Goal: Task Accomplishment & Management: Use online tool/utility

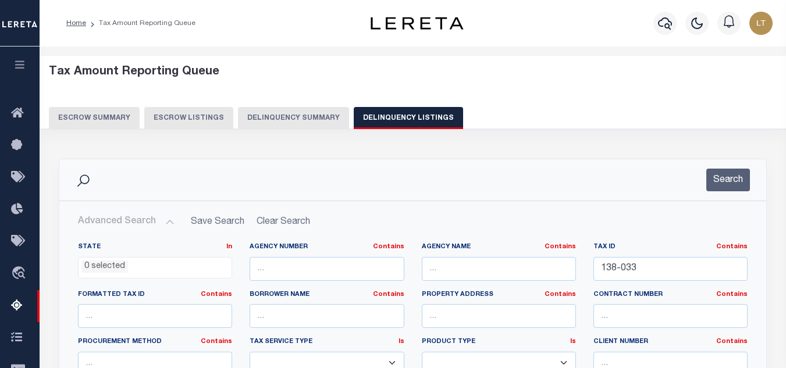
select select
select select "100"
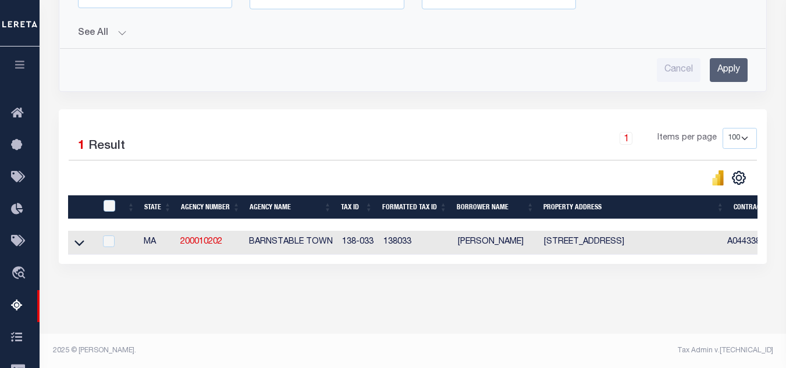
scroll to position [472, 0]
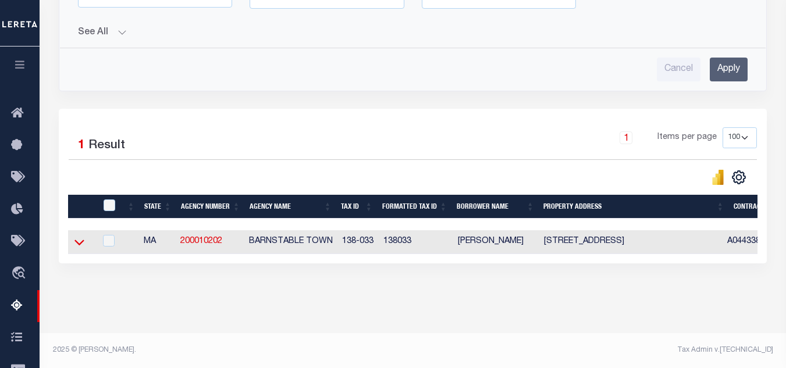
click at [80, 236] on icon at bounding box center [79, 242] width 10 height 12
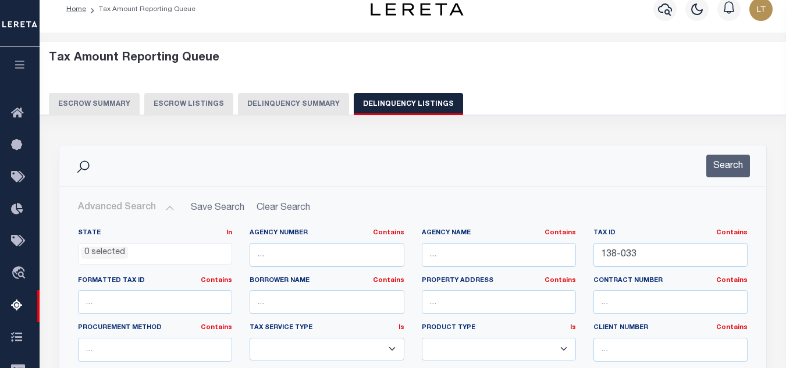
scroll to position [5, 0]
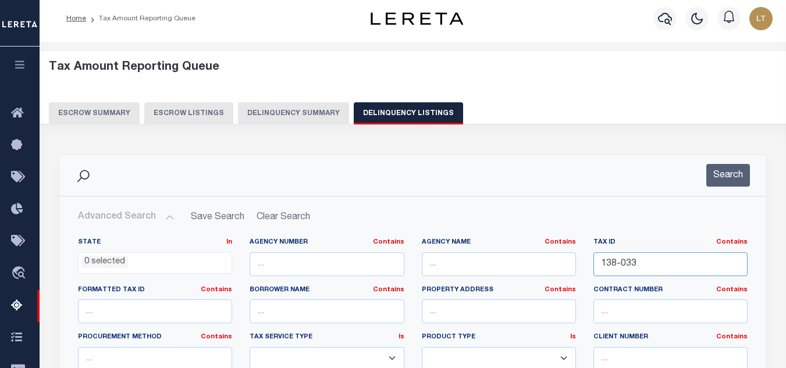
click at [623, 261] on input "138-033" at bounding box center [670, 265] width 154 height 24
click at [622, 261] on input "138-033" at bounding box center [670, 265] width 154 height 24
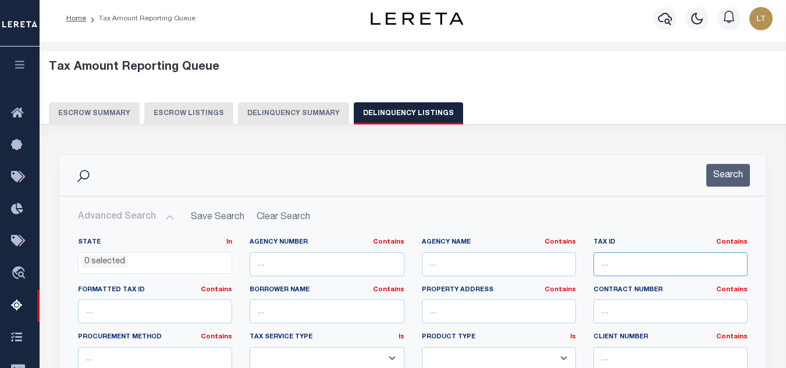
paste input "0049 -0004"
type input "0049 -0004"
click at [738, 179] on button "Search" at bounding box center [728, 175] width 44 height 23
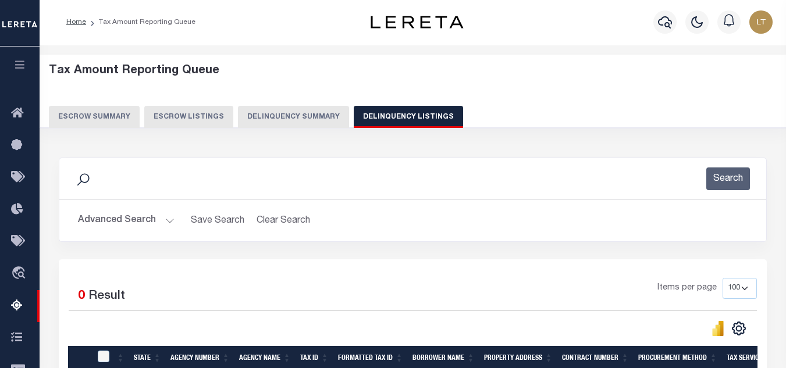
scroll to position [0, 0]
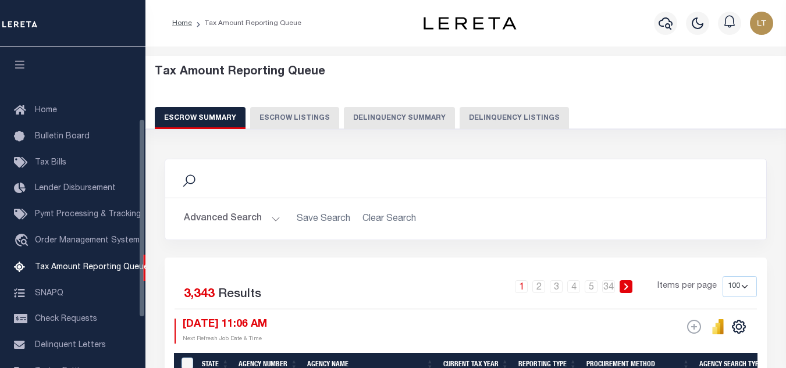
select select "100"
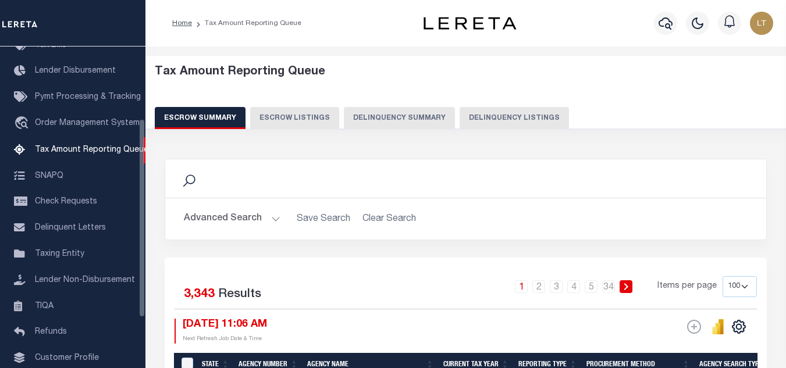
click at [527, 113] on button "Delinquency Listings" at bounding box center [514, 118] width 109 height 22
select select "100"
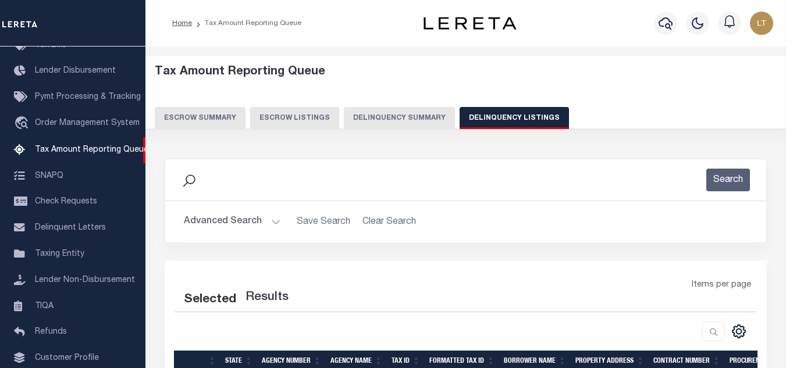
select select "100"
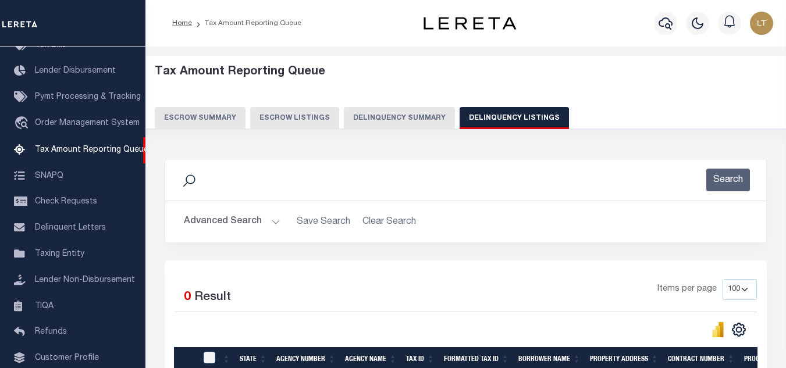
scroll to position [160, 0]
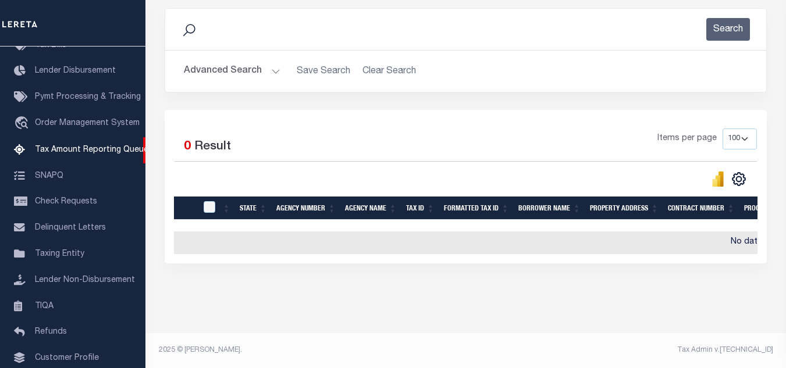
click at [245, 66] on button "Advanced Search" at bounding box center [232, 71] width 97 height 23
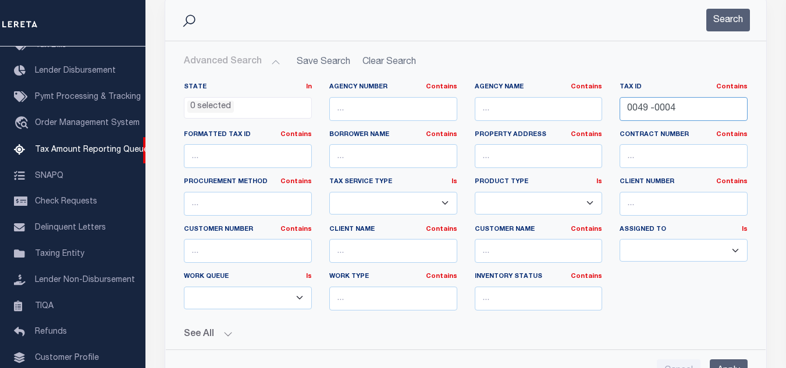
drag, startPoint x: 684, startPoint y: 112, endPoint x: 603, endPoint y: 112, distance: 80.9
click at [603, 112] on div "State In In AK AL AR AZ CA CO CT DC DE FL GA GU HI IA ID IL IN KS KY LA MA MD M…" at bounding box center [465, 201] width 581 height 237
paste input "138-033"
type input "138-033"
click at [730, 26] on button "Search" at bounding box center [728, 20] width 44 height 23
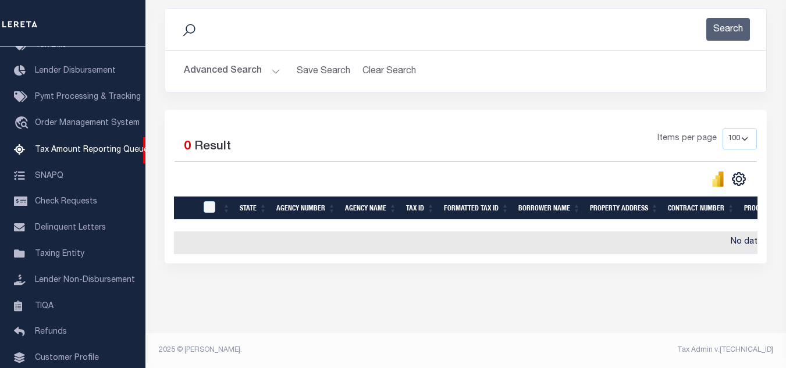
click at [387, 148] on div "Items per page 10 25 50 100 500" at bounding box center [541, 144] width 432 height 30
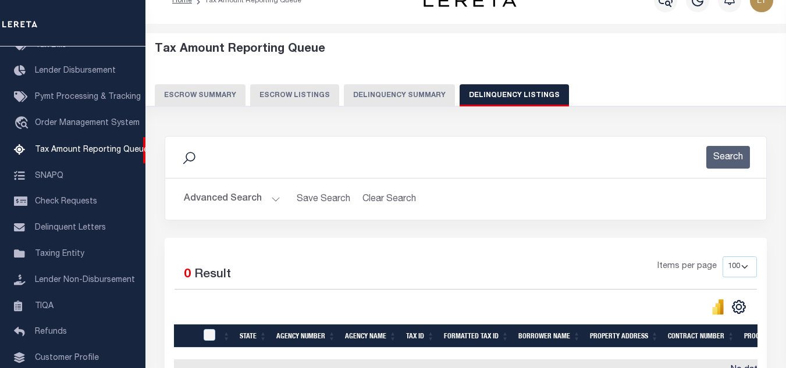
scroll to position [0, 0]
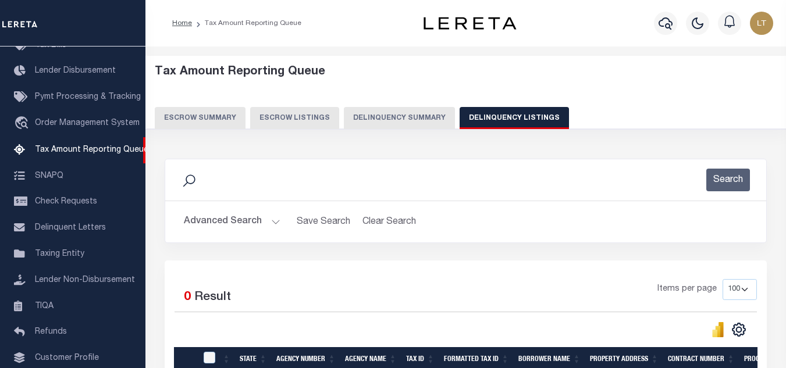
click at [225, 218] on button "Advanced Search" at bounding box center [232, 222] width 97 height 23
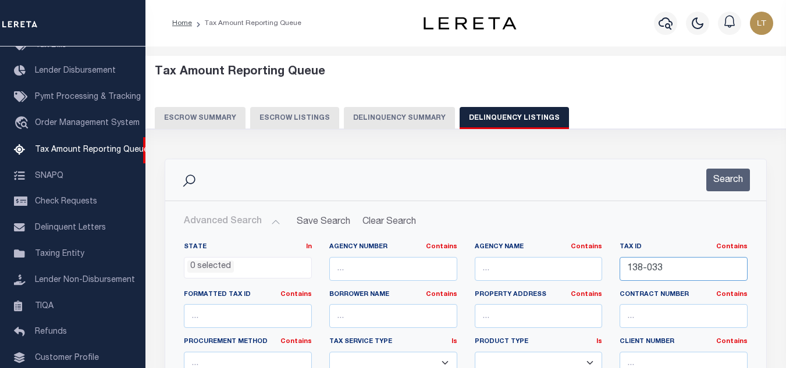
click at [641, 270] on input "138-033" at bounding box center [684, 269] width 128 height 24
paste input "[PHONE_NUMBER]"
type input "[PHONE_NUMBER]"
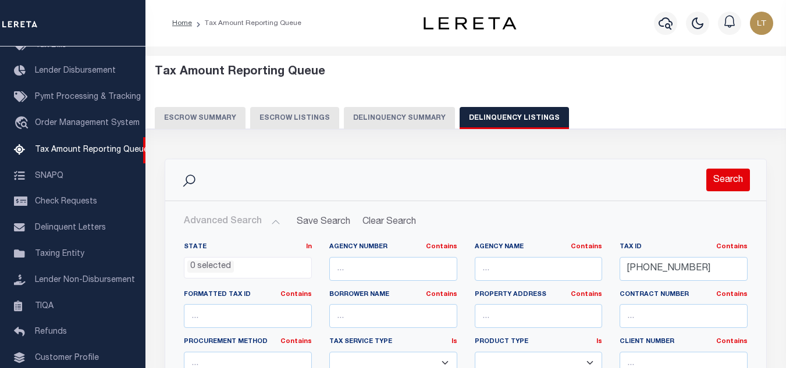
click at [730, 183] on button "Search" at bounding box center [728, 180] width 44 height 23
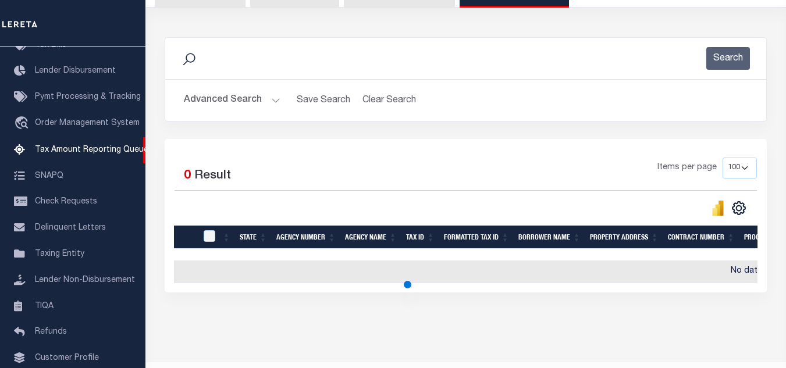
scroll to position [160, 0]
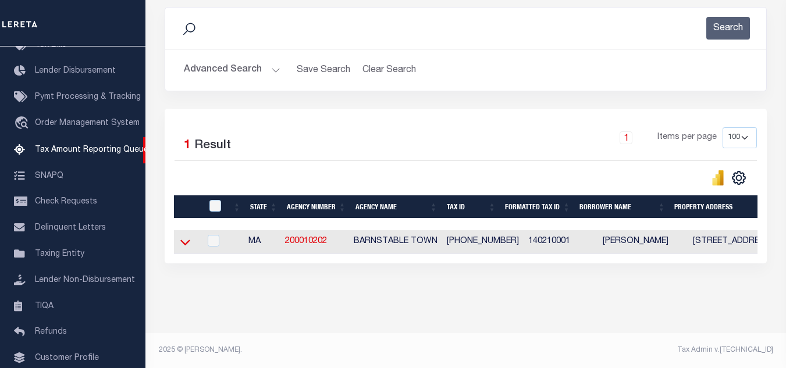
click at [184, 236] on icon at bounding box center [185, 242] width 10 height 12
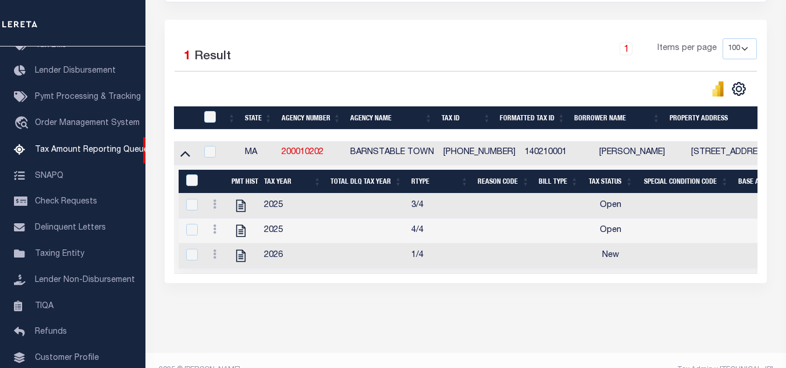
scroll to position [273, 0]
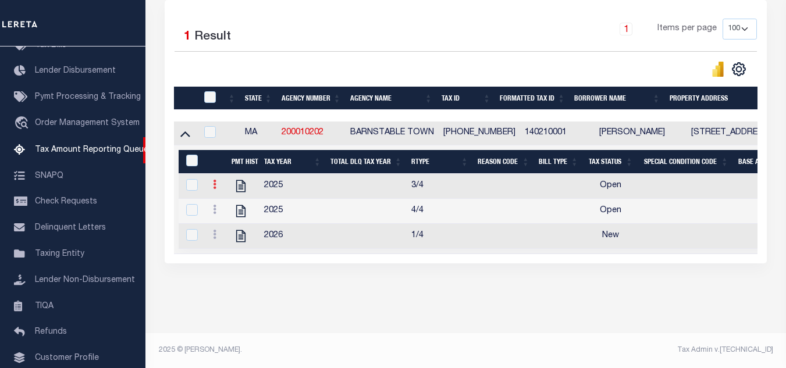
click at [215, 180] on icon at bounding box center [214, 184] width 3 height 9
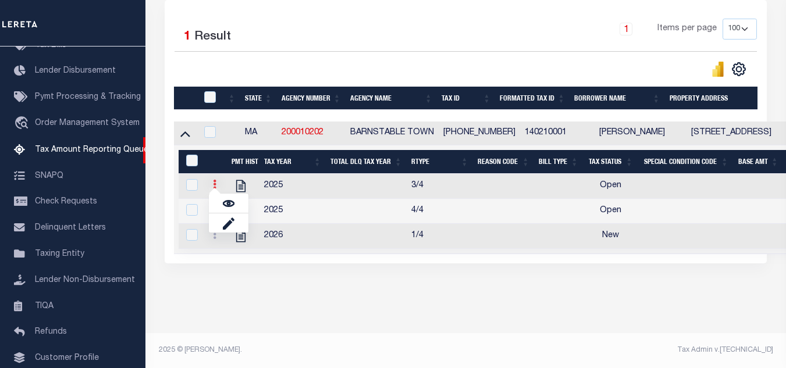
scroll to position [265, 0]
click at [228, 201] on img "" at bounding box center [229, 204] width 12 height 12
checkbox input "true"
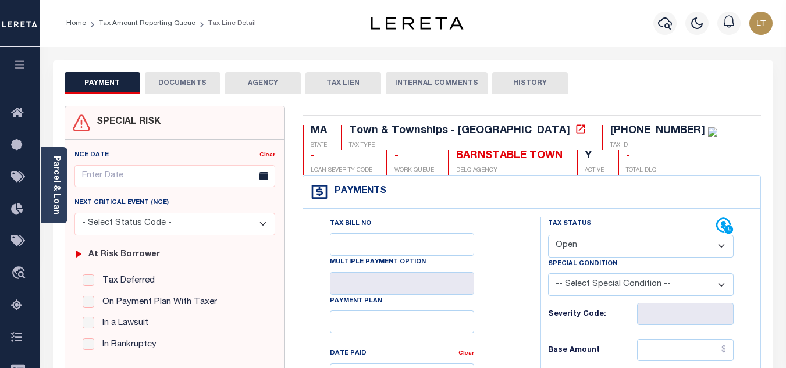
click at [184, 86] on button "DOCUMENTS" at bounding box center [183, 83] width 76 height 22
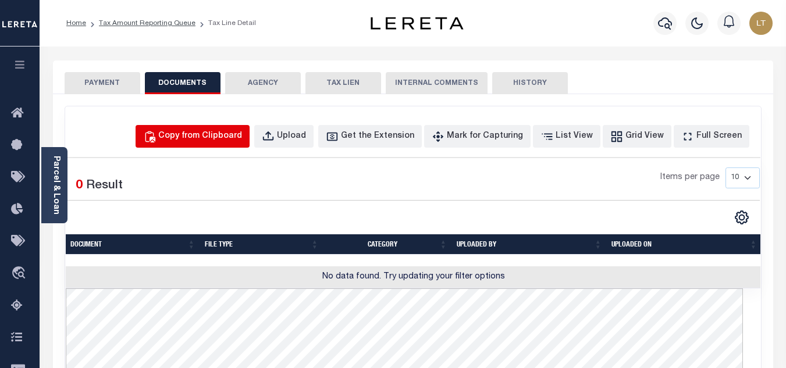
click at [207, 137] on div "Copy from Clipboard" at bounding box center [200, 136] width 84 height 13
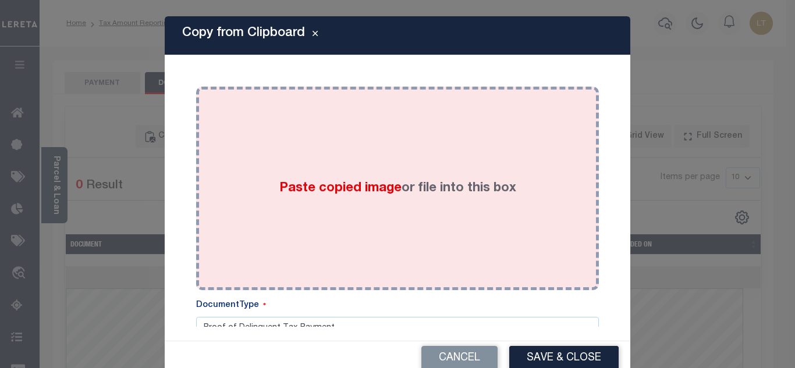
click at [316, 159] on div "Paste copied image or file into this box" at bounding box center [397, 188] width 385 height 186
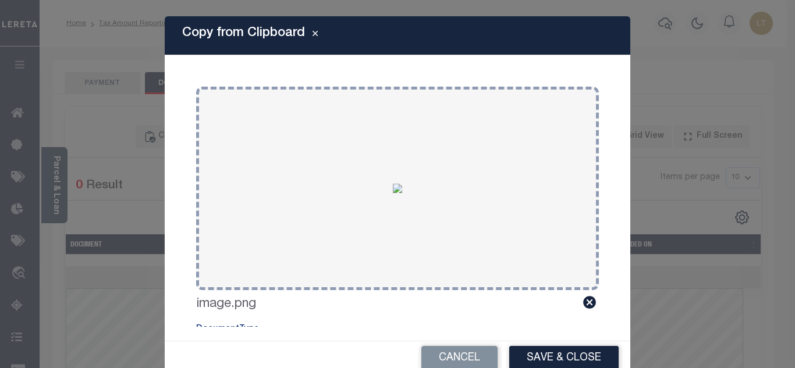
click at [545, 361] on button "Save & Close" at bounding box center [563, 358] width 109 height 25
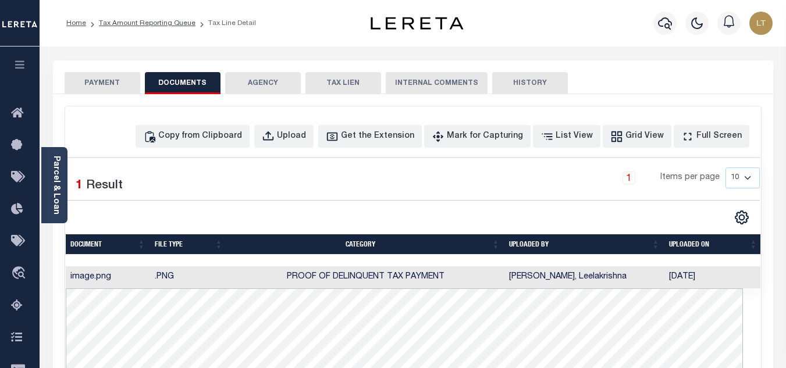
click at [101, 81] on button "PAYMENT" at bounding box center [103, 83] width 76 height 22
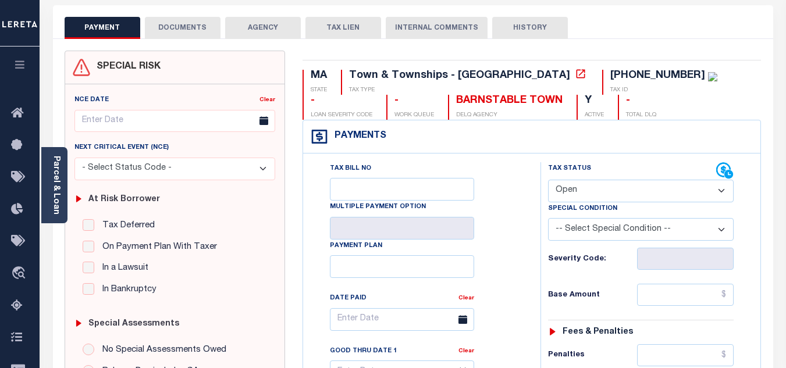
scroll to position [58, 0]
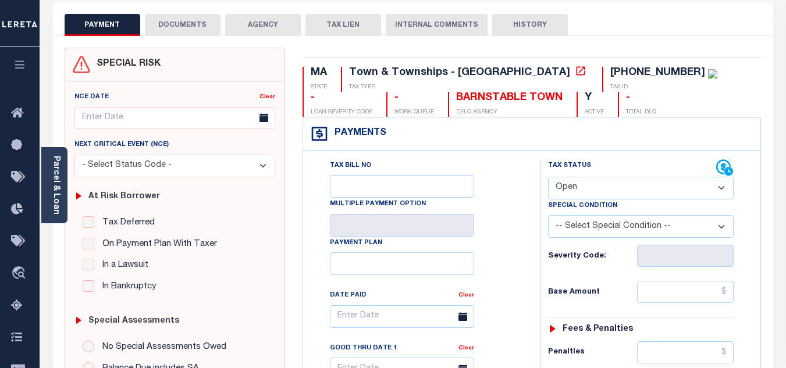
click at [564, 184] on select "- Select Status Code - Open Due/Unpaid Paid Incomplete No Tax Due Internal Refu…" at bounding box center [641, 188] width 186 height 23
select select "PYD"
click at [548, 177] on select "- Select Status Code - Open Due/Unpaid Paid Incomplete No Tax Due Internal Refu…" at bounding box center [641, 188] width 186 height 23
type input "[DATE]"
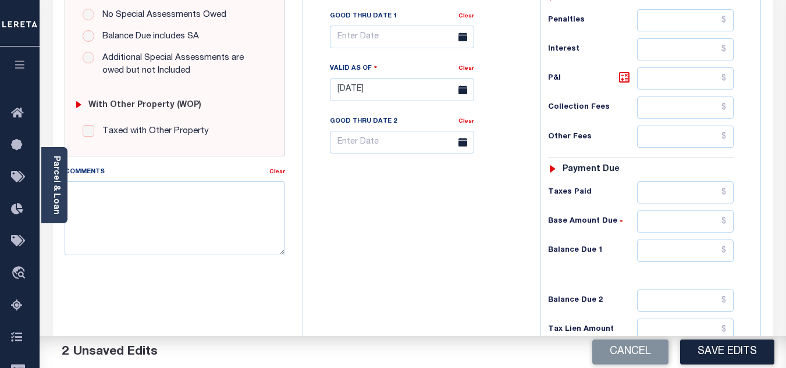
scroll to position [407, 0]
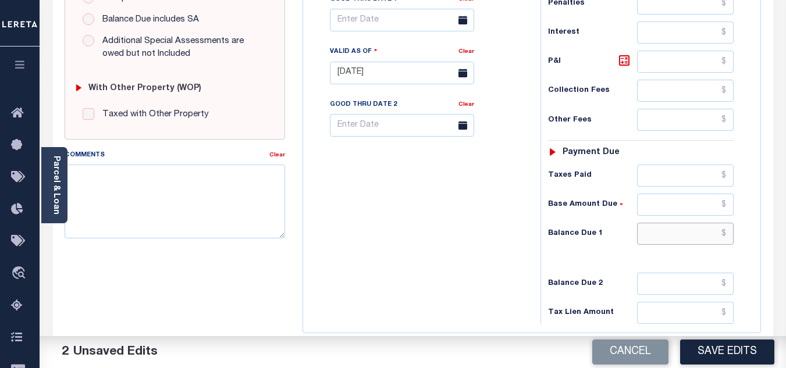
click at [726, 234] on input "text" at bounding box center [685, 234] width 97 height 22
type input "$0.00"
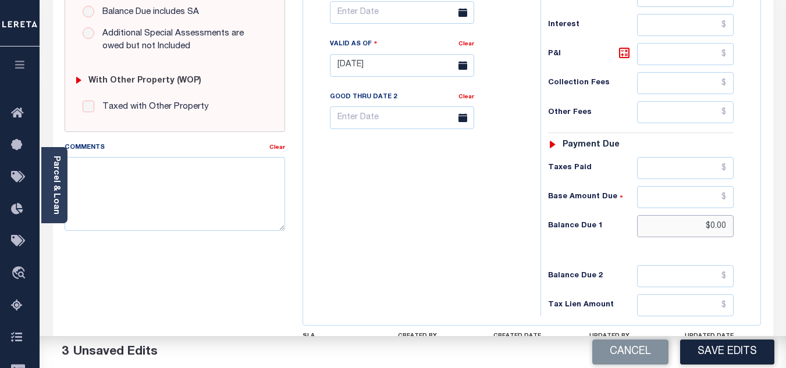
scroll to position [510, 0]
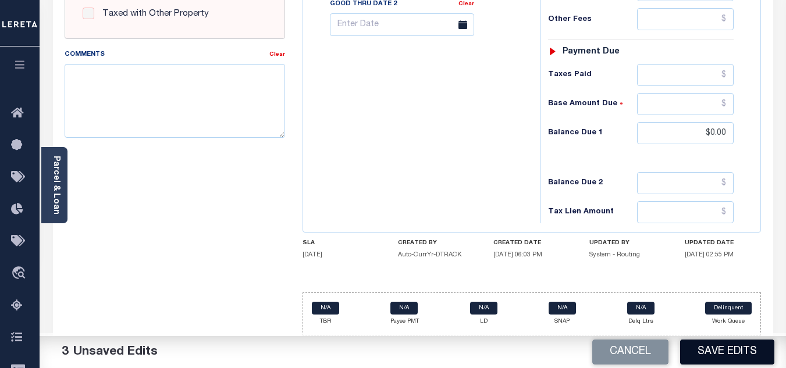
click at [701, 353] on button "Save Edits" at bounding box center [727, 352] width 94 height 25
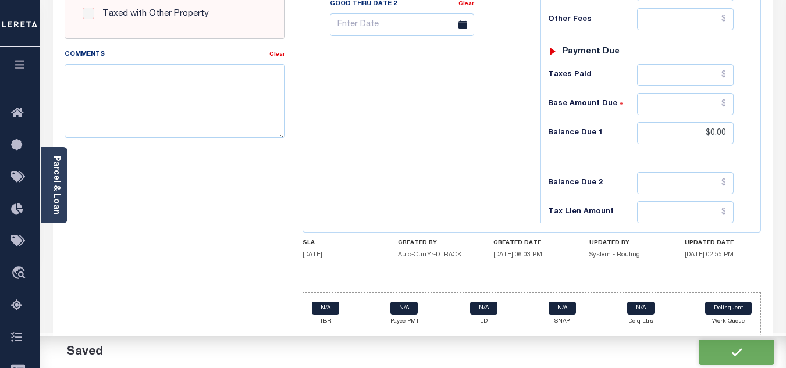
checkbox input "false"
type input "$0"
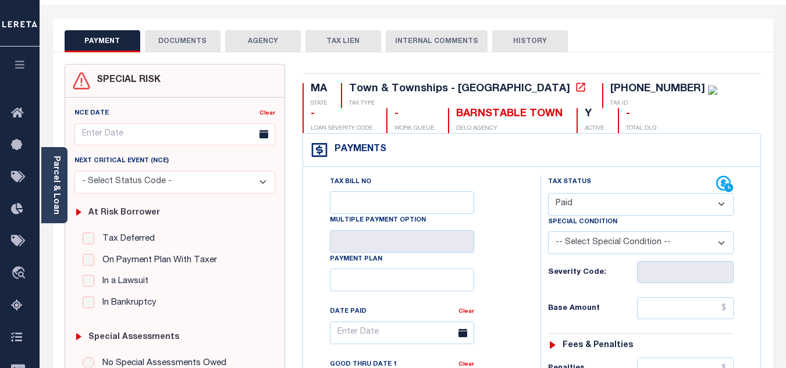
scroll to position [0, 0]
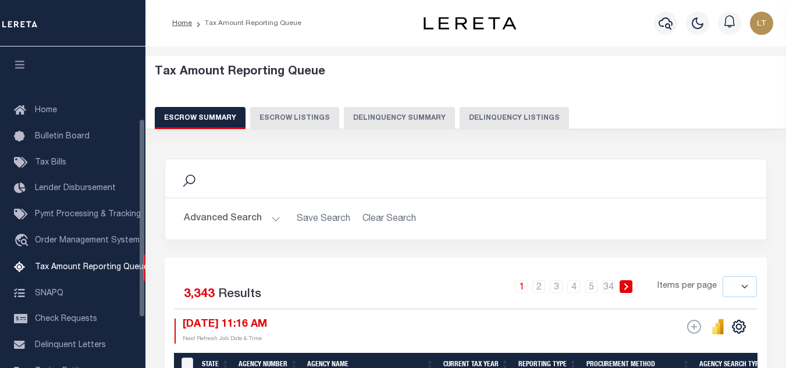
select select
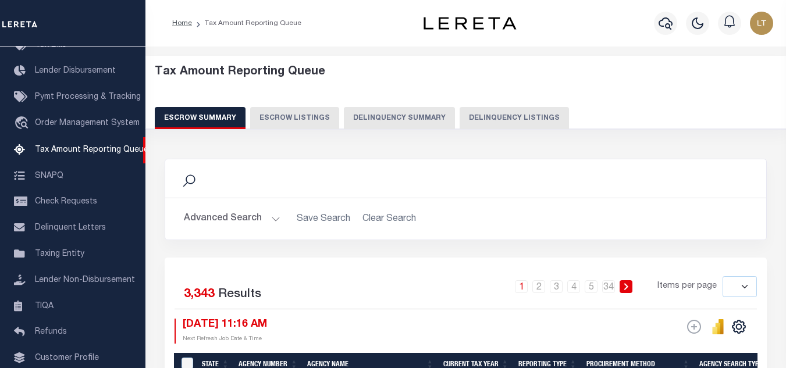
click at [495, 115] on button "Delinquency Listings" at bounding box center [514, 118] width 109 height 22
select select "100"
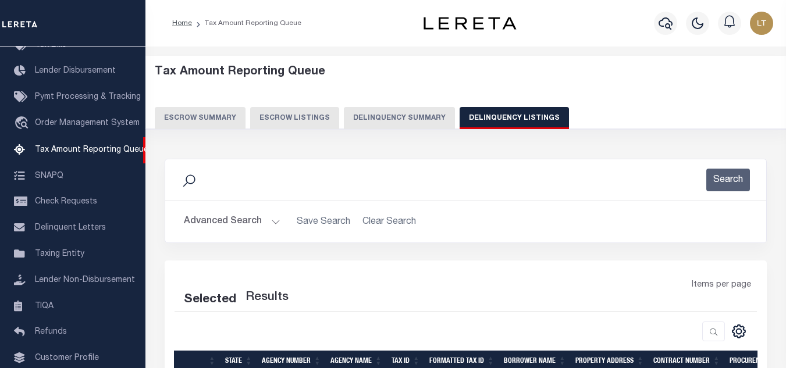
select select "100"
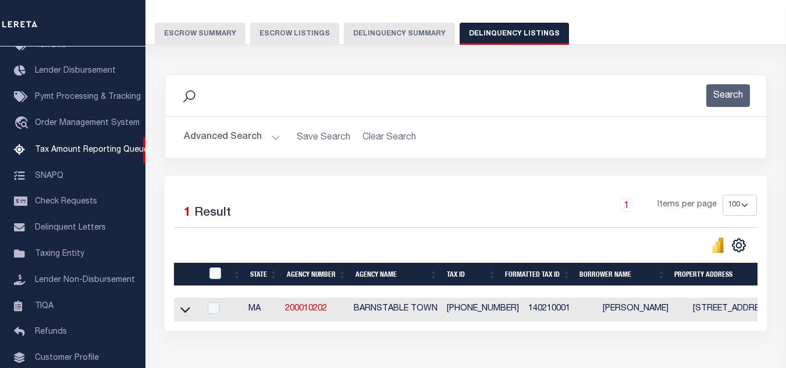
scroll to position [162, 0]
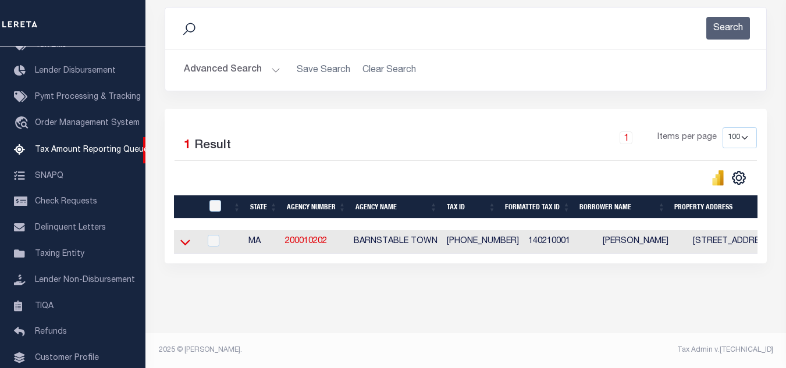
click at [186, 236] on icon at bounding box center [185, 242] width 10 height 12
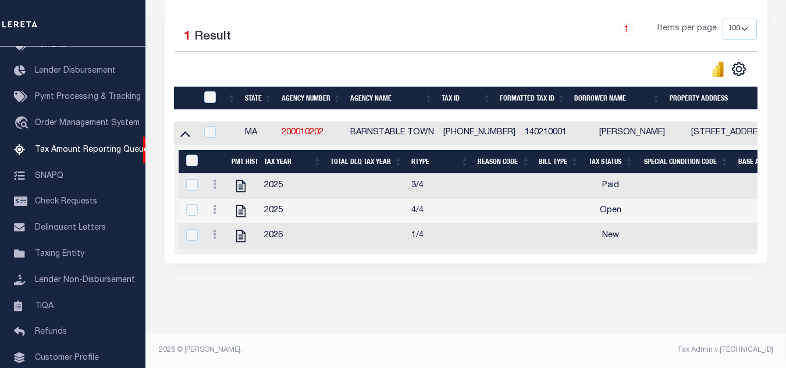
scroll to position [273, 0]
click at [215, 205] on icon at bounding box center [214, 209] width 3 height 9
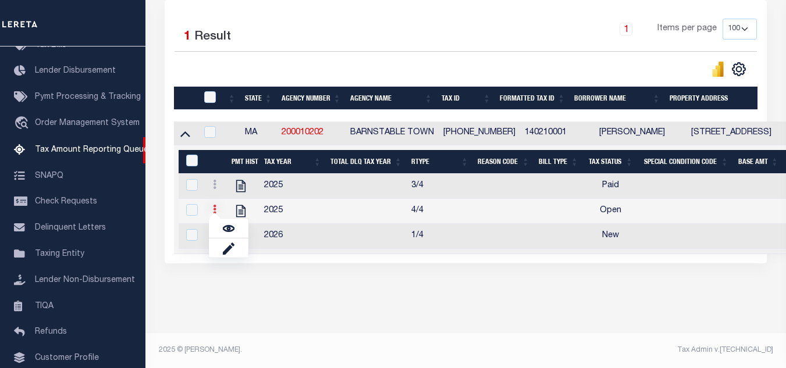
scroll to position [265, 0]
click at [232, 226] on img "" at bounding box center [229, 229] width 12 height 12
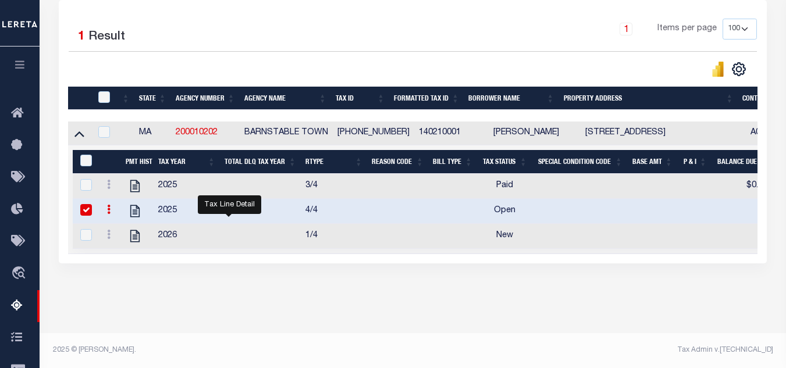
checkbox input "true"
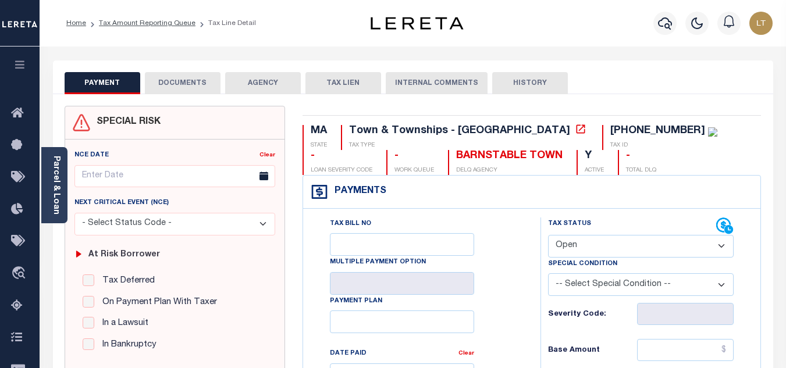
click at [180, 87] on button "DOCUMENTS" at bounding box center [183, 83] width 76 height 22
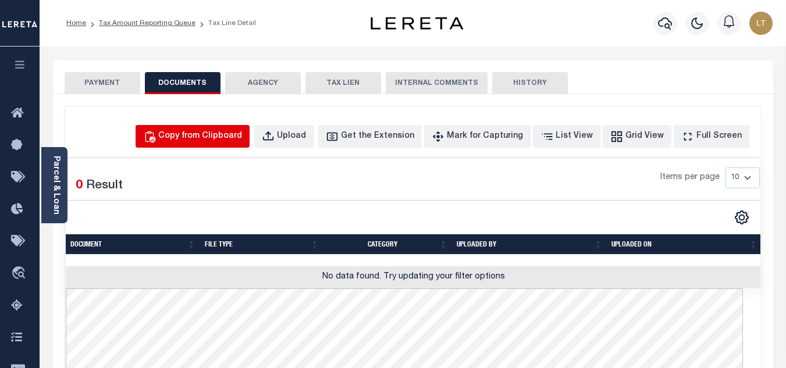
click at [208, 141] on div "Copy from Clipboard" at bounding box center [200, 136] width 84 height 13
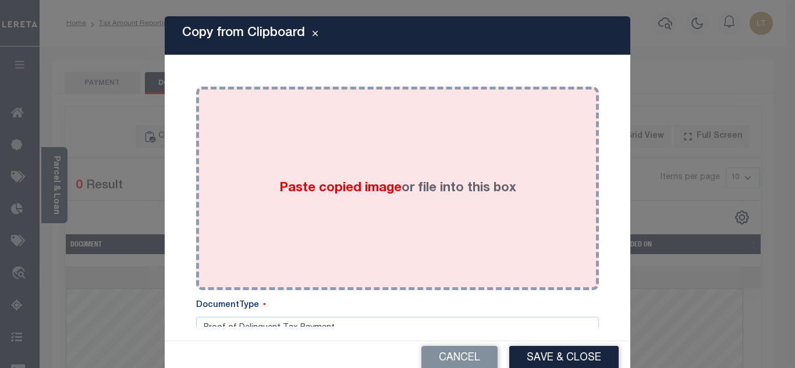
click at [368, 186] on span "Paste copied image" at bounding box center [340, 188] width 122 height 13
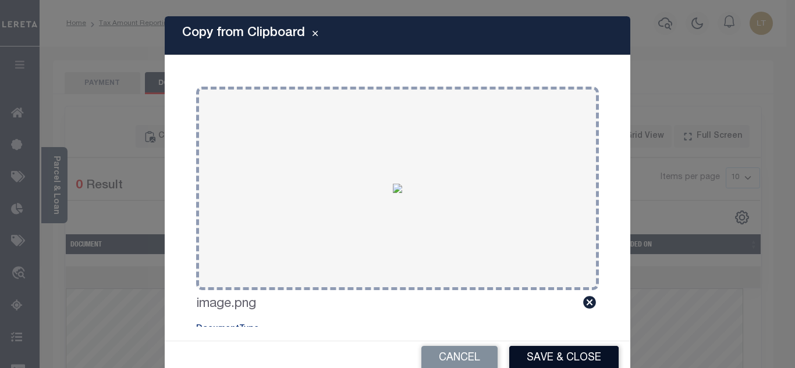
click at [558, 355] on button "Save & Close" at bounding box center [563, 358] width 109 height 25
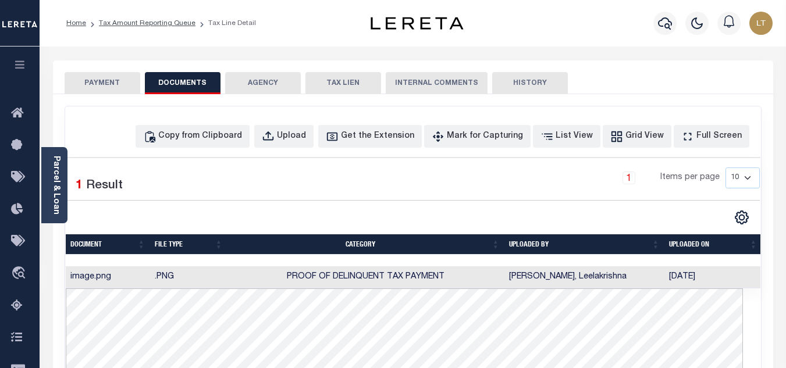
click at [102, 83] on button "PAYMENT" at bounding box center [103, 83] width 76 height 22
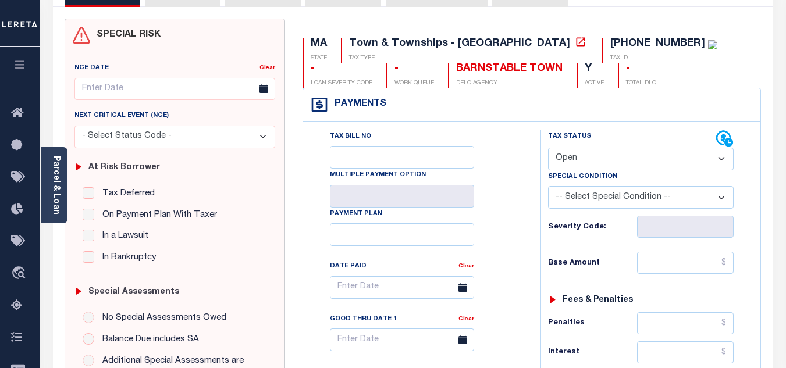
scroll to position [116, 0]
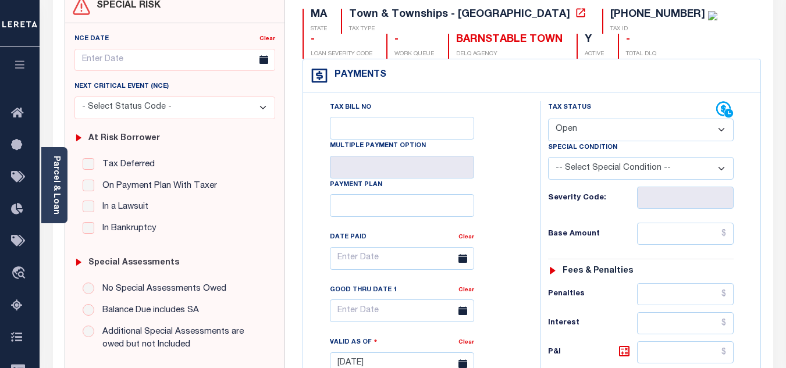
click at [575, 133] on select "- Select Status Code - Open Due/Unpaid Paid Incomplete No Tax Due Internal Refu…" at bounding box center [641, 130] width 186 height 23
select select "PYD"
click at [548, 119] on select "- Select Status Code - Open Due/Unpaid Paid Incomplete No Tax Due Internal Refu…" at bounding box center [641, 130] width 186 height 23
type input "[DATE]"
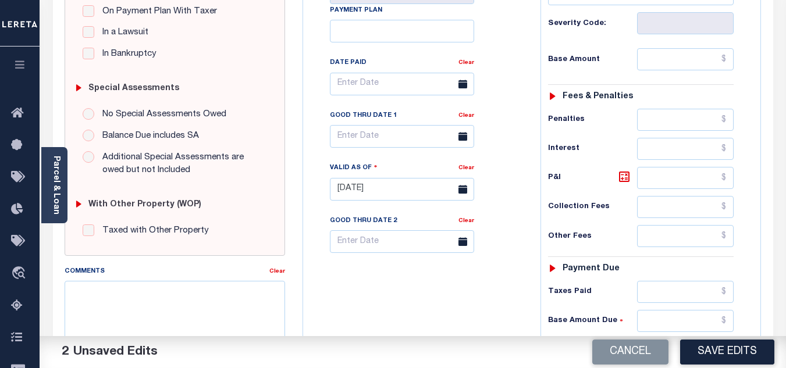
scroll to position [407, 0]
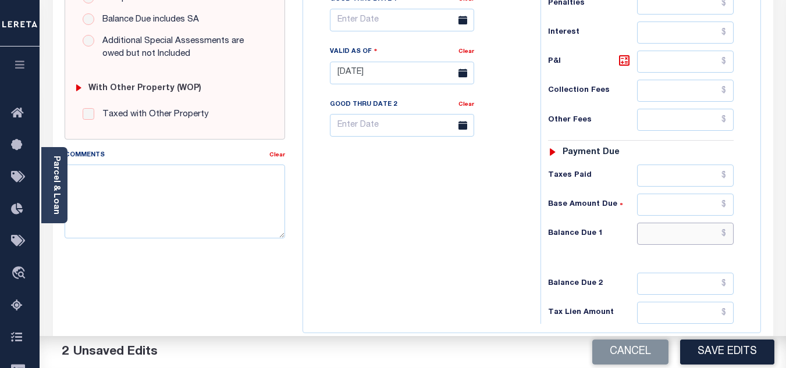
click at [725, 236] on input "text" at bounding box center [685, 234] width 97 height 22
type input "$0.00"
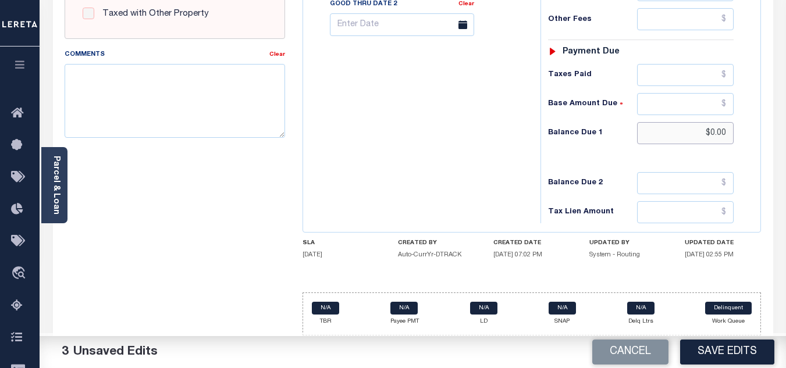
scroll to position [510, 0]
click at [722, 357] on button "Save Edits" at bounding box center [727, 352] width 94 height 25
checkbox input "false"
type input "$0"
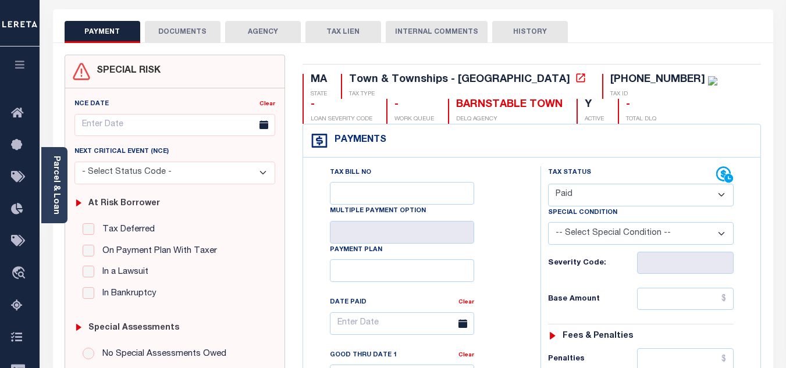
scroll to position [0, 0]
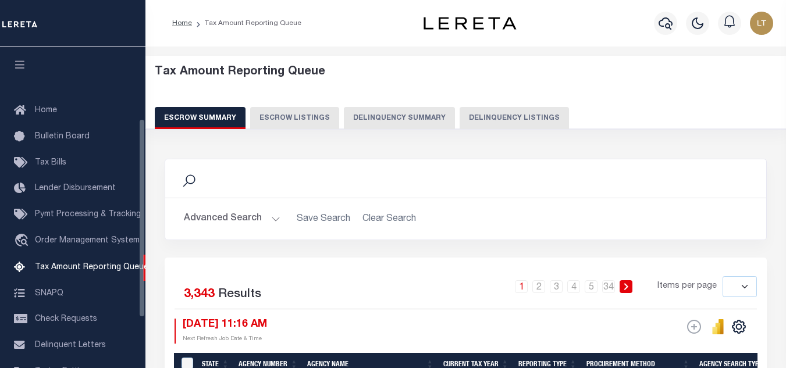
select select
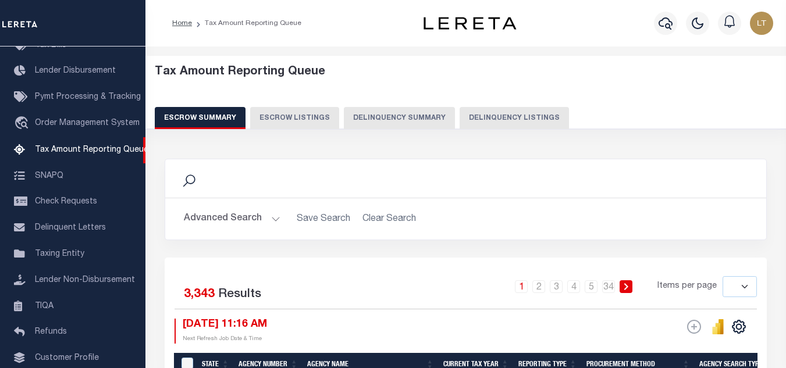
click at [516, 111] on button "Delinquency Listings" at bounding box center [514, 118] width 109 height 22
select select "100"
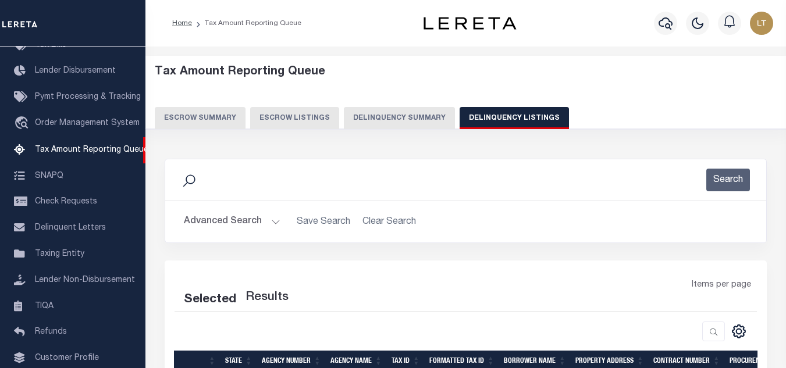
select select "100"
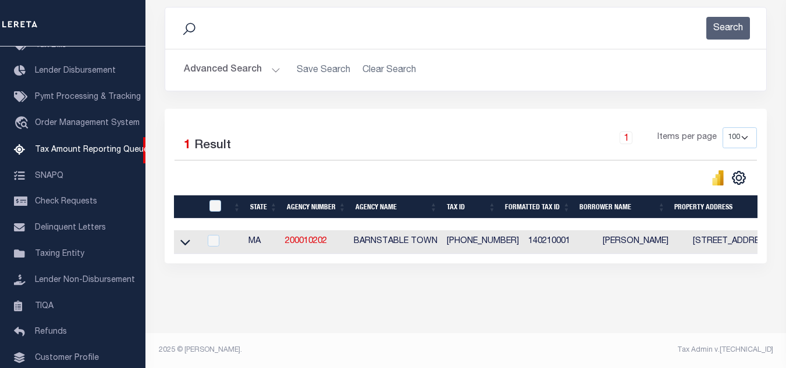
scroll to position [162, 0]
click at [185, 236] on icon at bounding box center [185, 242] width 10 height 12
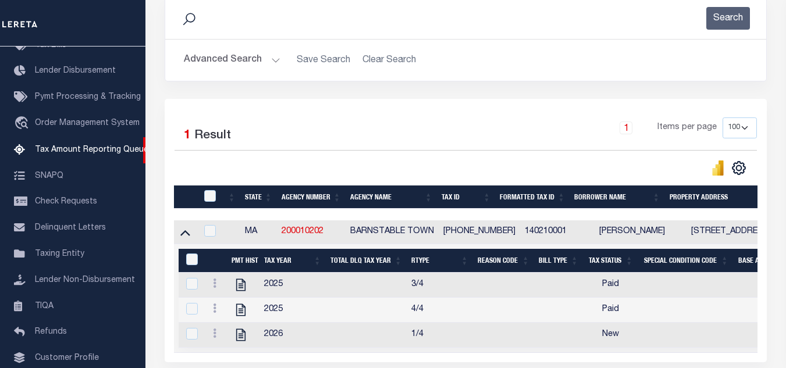
scroll to position [273, 0]
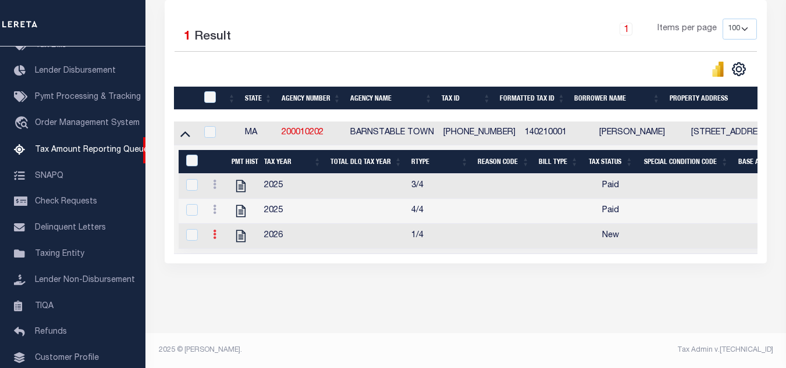
click at [214, 230] on icon at bounding box center [214, 234] width 3 height 9
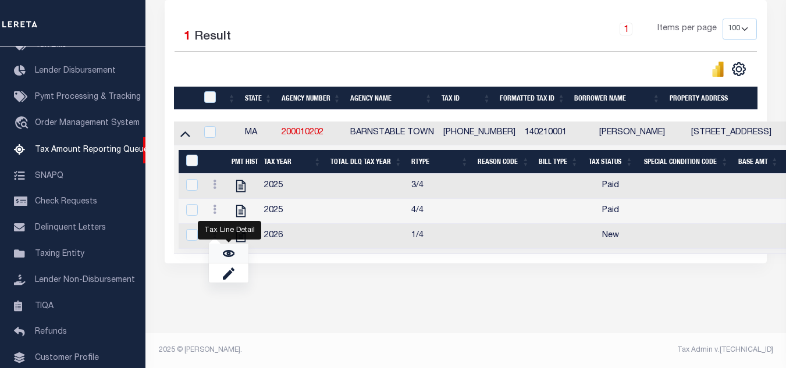
click at [229, 252] on img "" at bounding box center [229, 254] width 12 height 12
checkbox input "true"
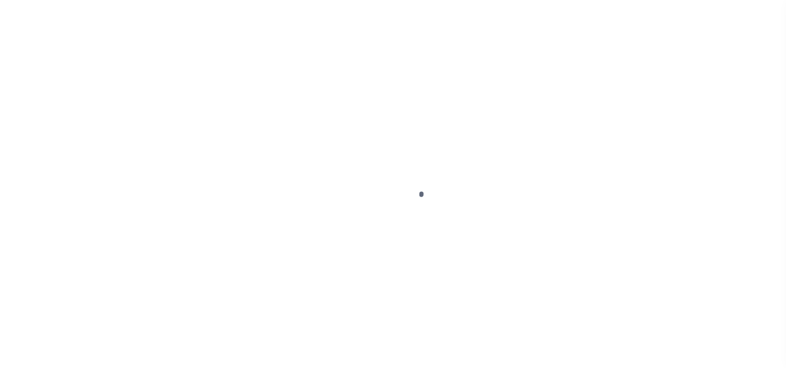
select select "NW2"
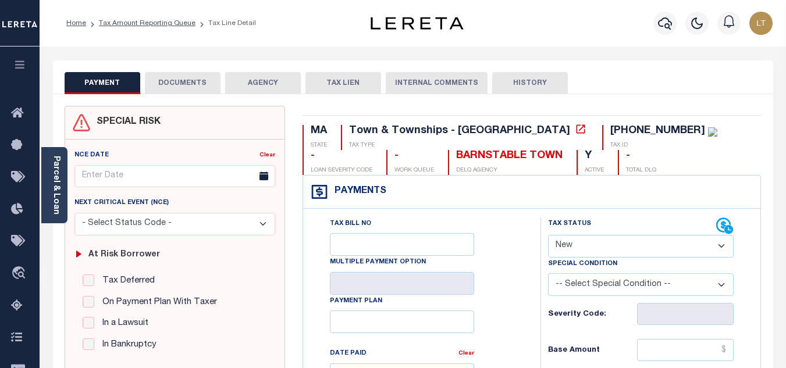
click at [183, 84] on button "DOCUMENTS" at bounding box center [183, 83] width 76 height 22
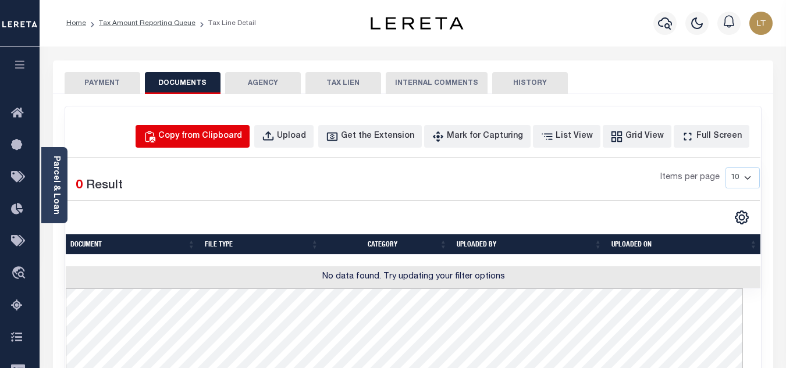
click at [226, 143] on div "Copy from Clipboard" at bounding box center [200, 136] width 84 height 13
select select "POP"
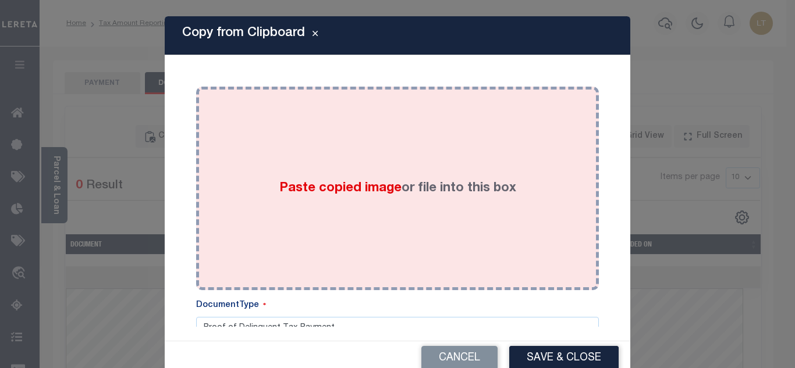
click at [300, 172] on div "Paste copied image or file into this box" at bounding box center [397, 188] width 385 height 186
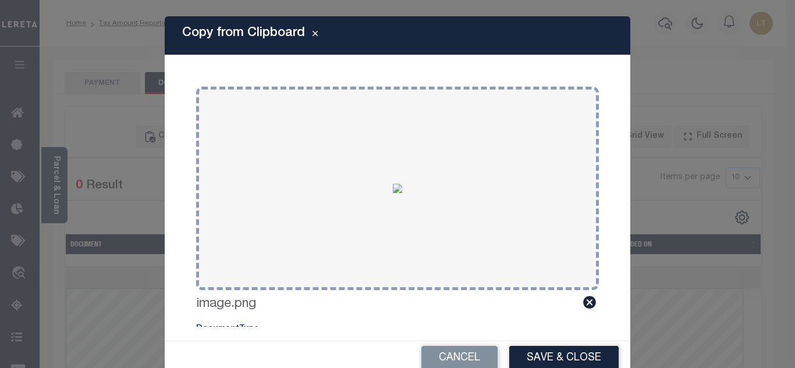
click at [558, 363] on button "Save & Close" at bounding box center [563, 358] width 109 height 25
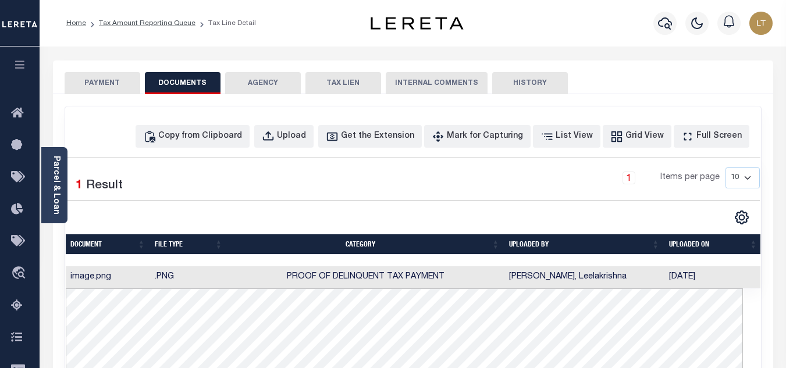
click at [101, 80] on button "PAYMENT" at bounding box center [103, 83] width 76 height 22
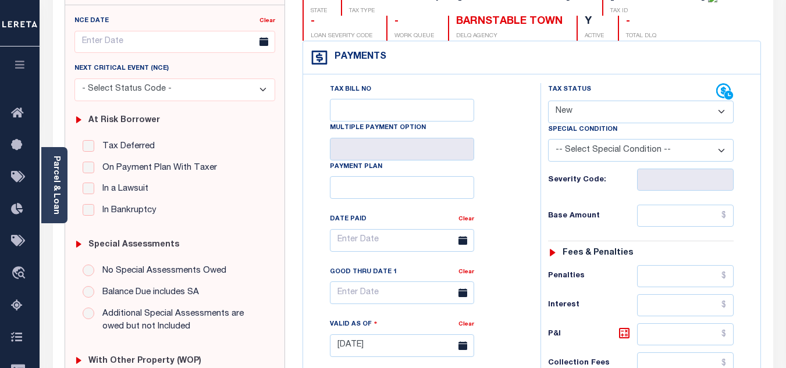
scroll to position [116, 0]
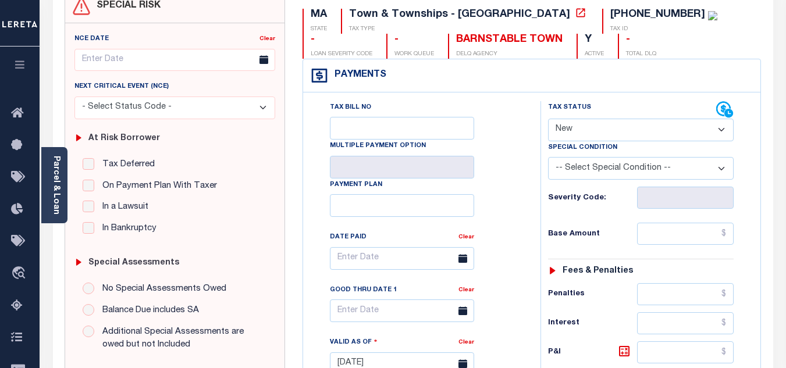
click at [579, 137] on select "- Select Status Code - Open Due/Unpaid Paid Incomplete No Tax Due Internal Refu…" at bounding box center [641, 130] width 186 height 23
select select "PYD"
click at [548, 119] on select "- Select Status Code - Open Due/Unpaid Paid Incomplete No Tax Due Internal Refu…" at bounding box center [641, 130] width 186 height 23
type input "[DATE]"
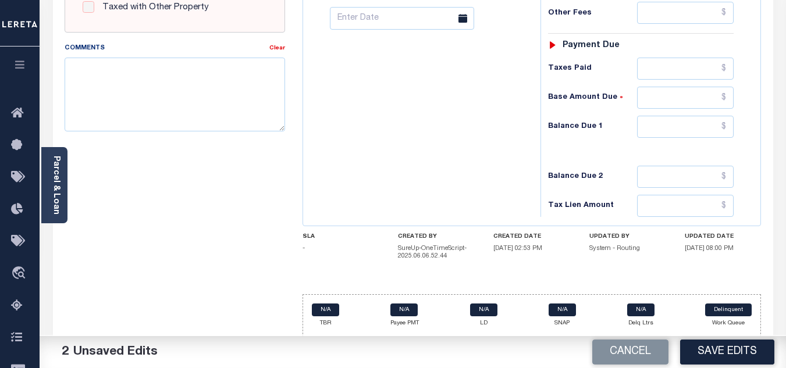
scroll to position [517, 0]
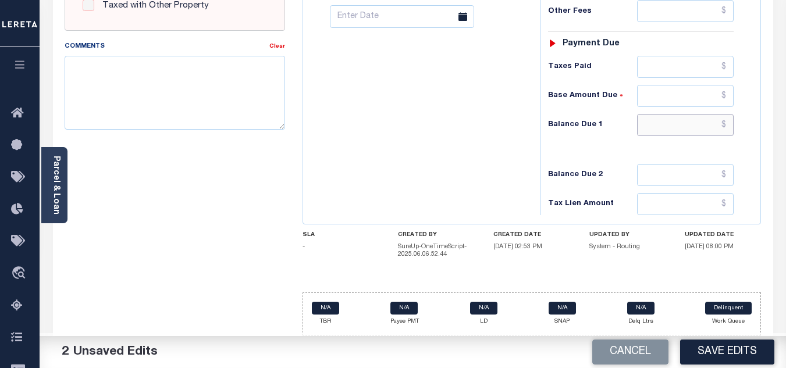
click at [726, 125] on input "text" at bounding box center [685, 125] width 97 height 22
type input "$0.00"
click at [727, 356] on button "Save Edits" at bounding box center [727, 352] width 94 height 25
checkbox input "false"
type input "$0"
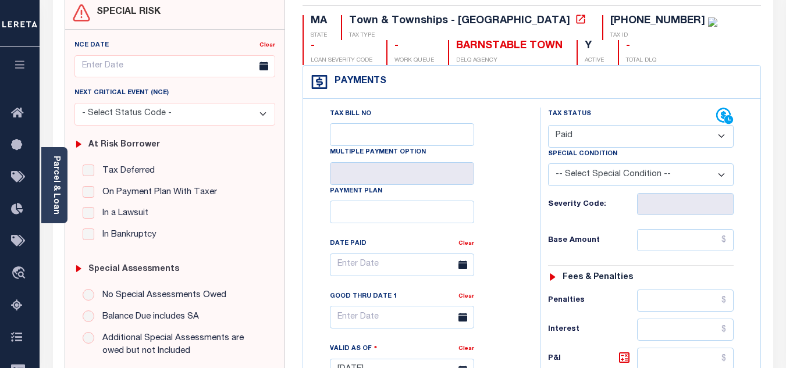
scroll to position [0, 0]
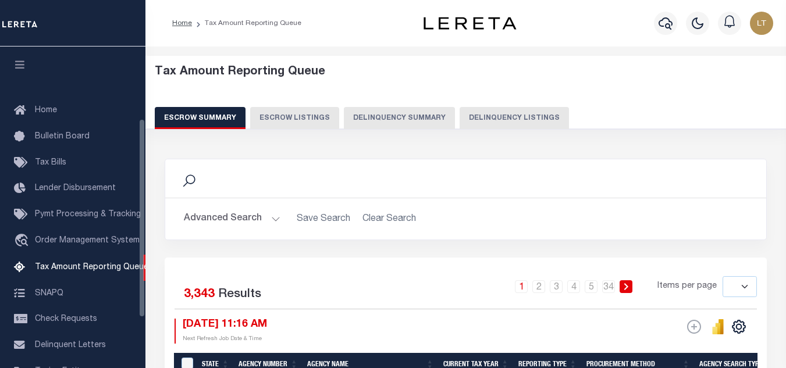
select select
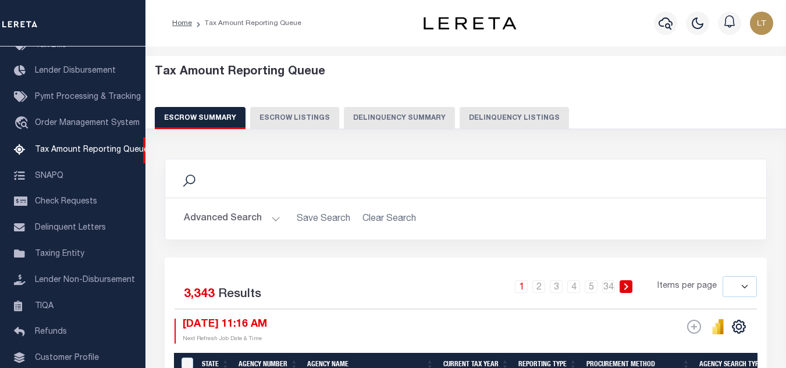
click at [484, 119] on button "Delinquency Listings" at bounding box center [514, 118] width 109 height 22
select select "100"
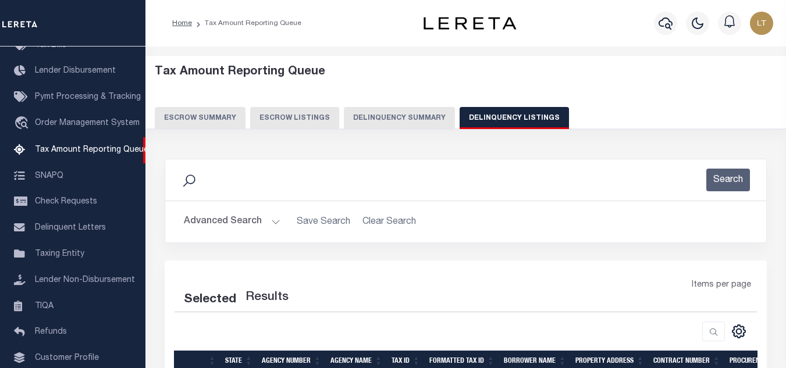
select select "100"
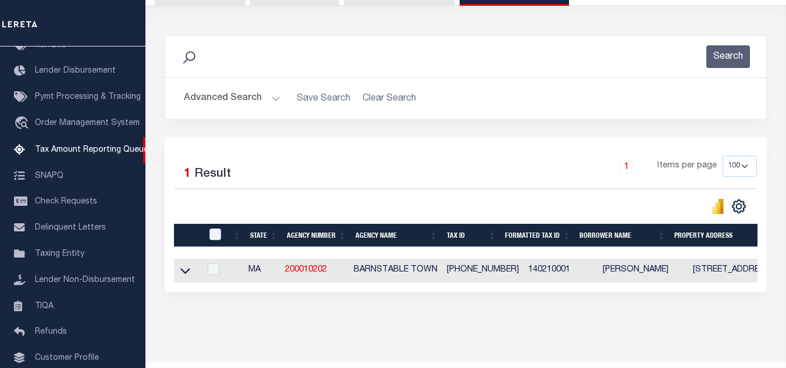
scroll to position [162, 0]
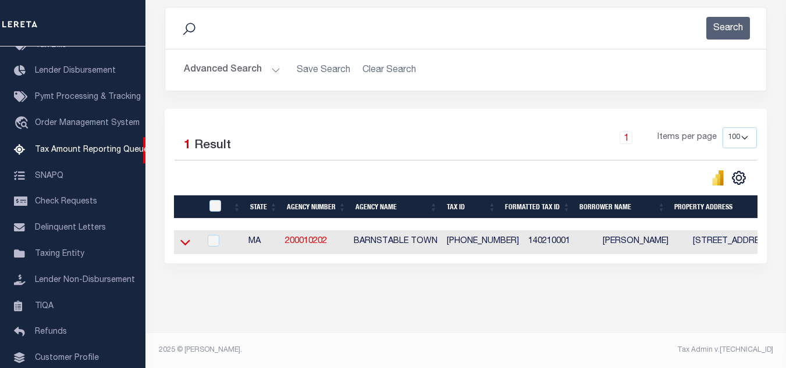
click at [184, 236] on icon at bounding box center [185, 242] width 10 height 12
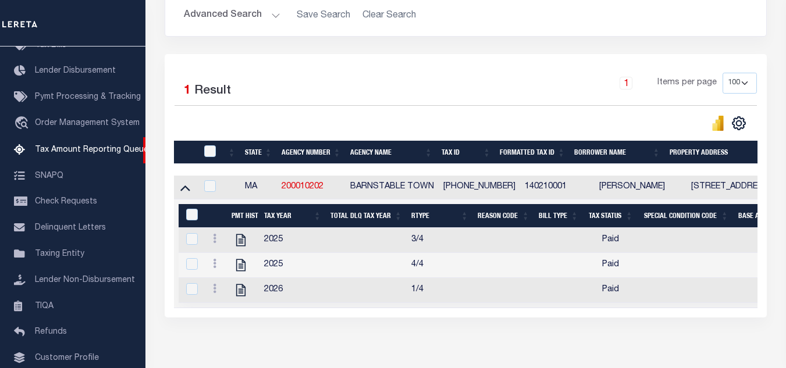
scroll to position [220, 0]
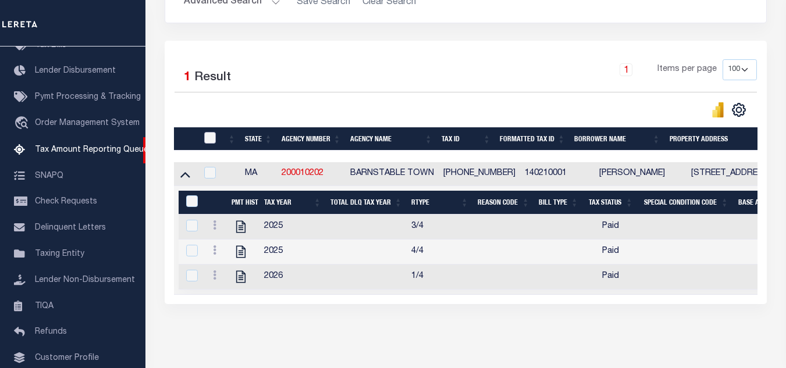
click at [212, 141] on input "checkbox" at bounding box center [210, 138] width 12 height 12
checkbox input "true"
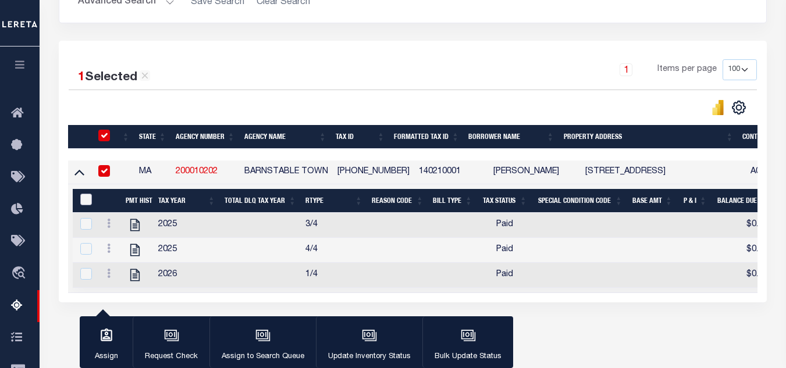
click at [83, 204] on input "&nbsp;" at bounding box center [86, 200] width 12 height 12
checkbox input "true"
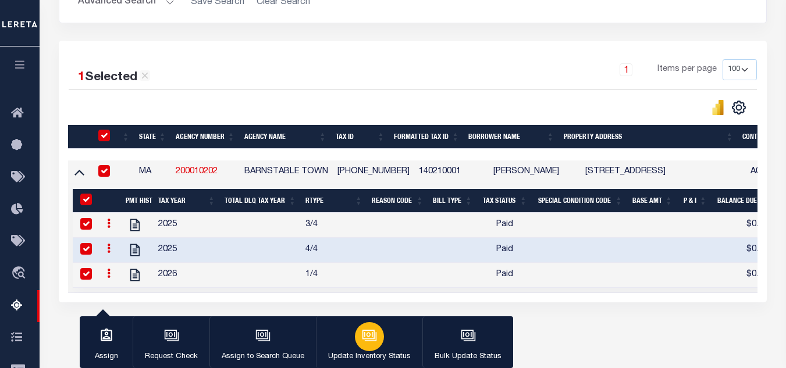
click at [369, 336] on icon "button" at bounding box center [369, 335] width 15 height 15
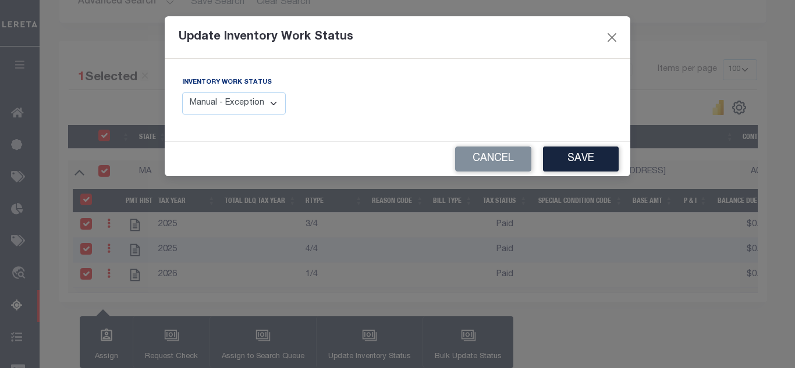
click at [250, 105] on select "Manual - Exception Pended - Awaiting Search Late Add Exception Completed" at bounding box center [234, 104] width 104 height 23
select select "4"
click at [182, 93] on select "Manual - Exception Pended - Awaiting Search Late Add Exception Completed" at bounding box center [234, 104] width 104 height 23
click at [590, 160] on button "Save" at bounding box center [581, 159] width 76 height 25
